Goal: Task Accomplishment & Management: Manage account settings

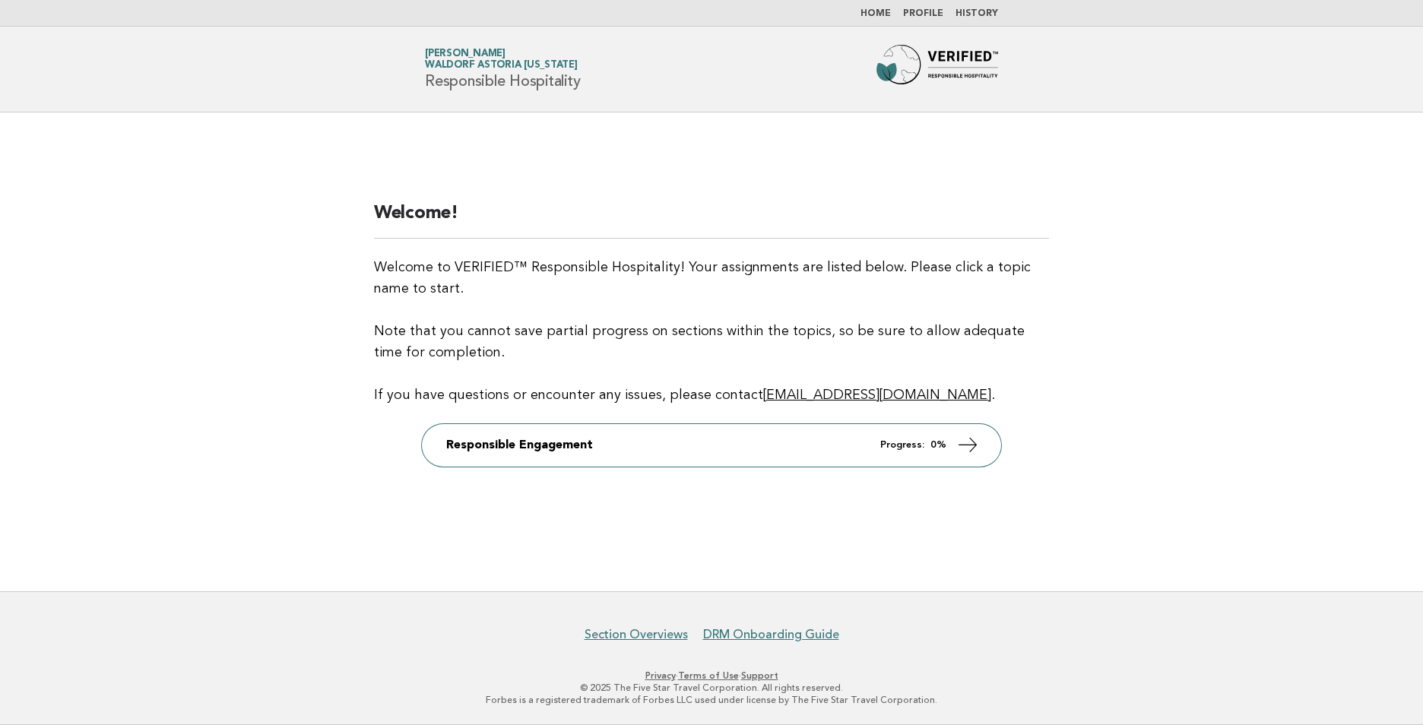
click at [929, 16] on link "Profile" at bounding box center [923, 13] width 40 height 9
